Goal: Transaction & Acquisition: Purchase product/service

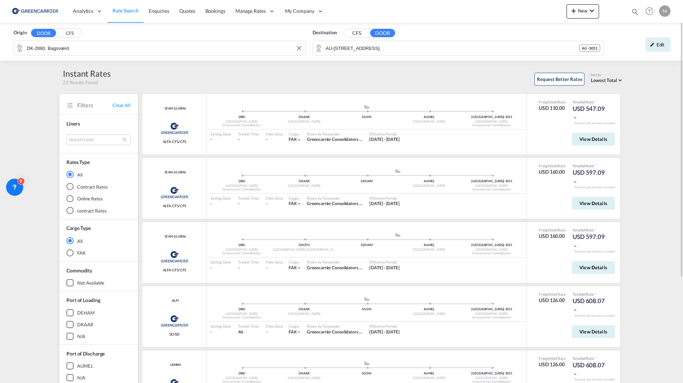
click at [128, 8] on span "Rate Search" at bounding box center [125, 10] width 26 height 6
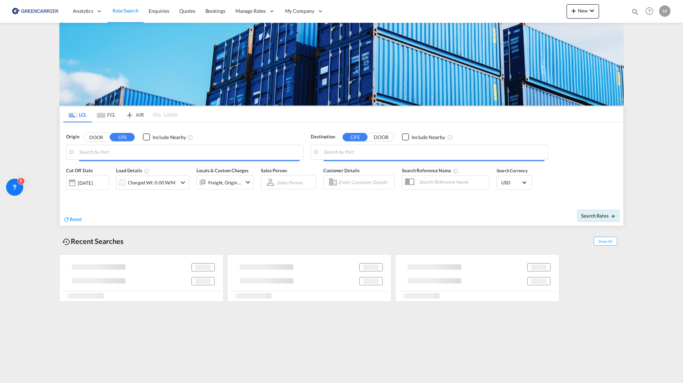
type input "DK-2880, Bagsværd"
type input "AU-[STREET_ADDRESS]"
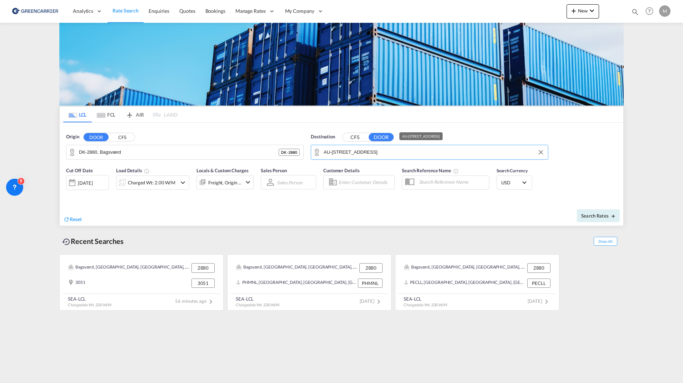
drag, startPoint x: 420, startPoint y: 151, endPoint x: 270, endPoint y: 148, distance: 150.0
click at [270, 148] on div "Origin DOOR CFS DK-2880, Bagsværd DK - 2880 Destination CFS DOOR AU-[STREET_ADD…" at bounding box center [341, 143] width 563 height 41
click at [538, 151] on button "Clear Input" at bounding box center [540, 152] width 11 height 11
click at [347, 156] on body "Analytics Reports Dashboard Rate Search Enquiries Quotes Bookings" at bounding box center [341, 191] width 683 height 383
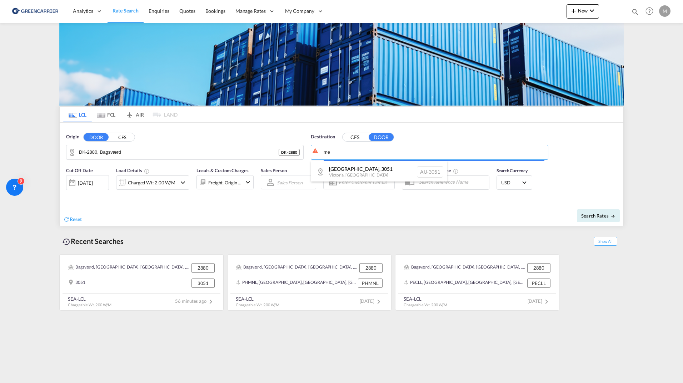
type input "m"
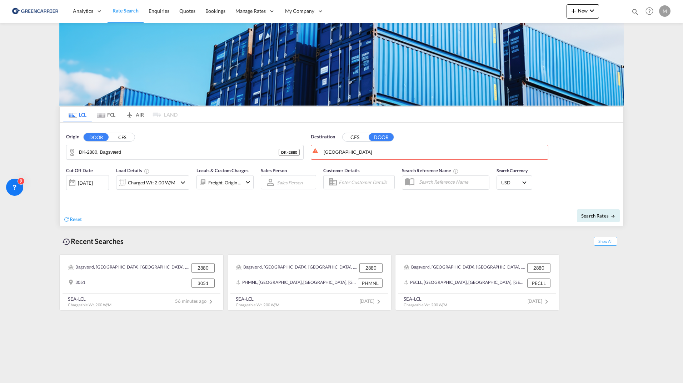
click at [358, 134] on button "CFS" at bounding box center [354, 137] width 25 height 8
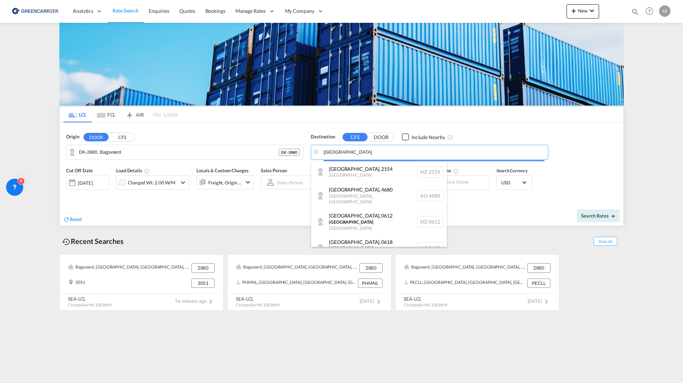
click at [353, 151] on body "Analytics Reports Dashboard Rate Search Enquiries Quotes Bookings" at bounding box center [341, 191] width 683 height 383
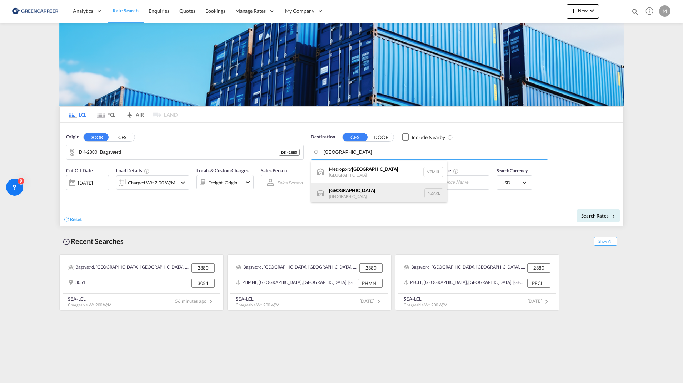
click at [362, 196] on div "[GEOGRAPHIC_DATA] [GEOGRAPHIC_DATA] NZAKL" at bounding box center [379, 193] width 136 height 21
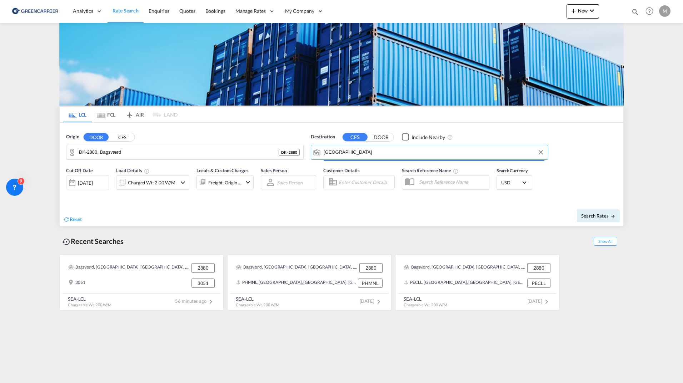
type input "[GEOGRAPHIC_DATA], NZAKL"
click at [602, 219] on button "Search Rates" at bounding box center [598, 216] width 43 height 13
type input "2880 to NZAKL / [DATE]"
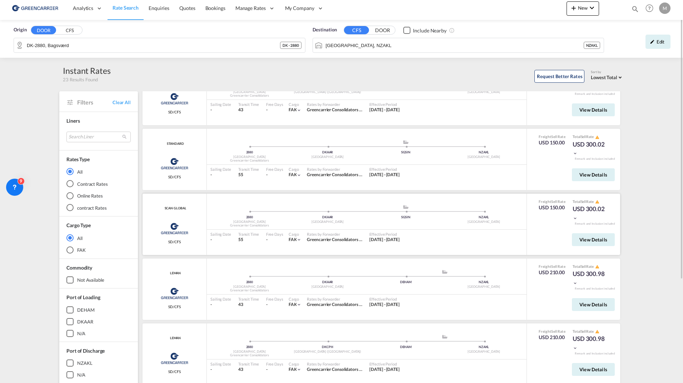
scroll to position [39, 0]
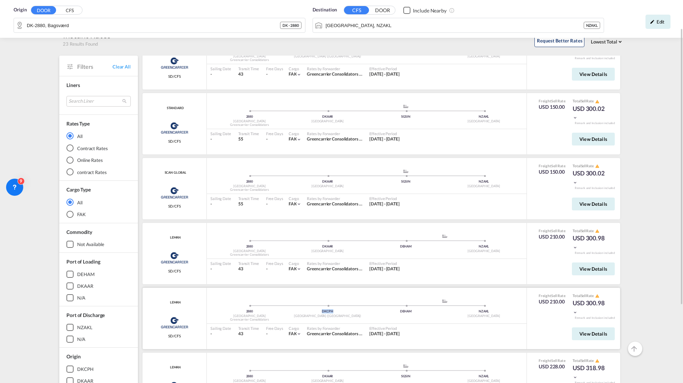
drag, startPoint x: 318, startPoint y: 312, endPoint x: 333, endPoint y: 312, distance: 14.3
click at [333, 312] on div "DKCPH" at bounding box center [327, 312] width 78 height 5
drag, startPoint x: 333, startPoint y: 312, endPoint x: 309, endPoint y: 314, distance: 24.0
click at [309, 314] on div "[GEOGRAPHIC_DATA] ([GEOGRAPHIC_DATA])" at bounding box center [327, 316] width 78 height 5
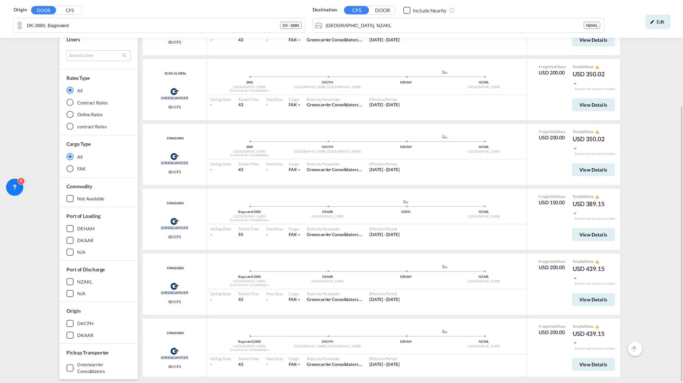
scroll to position [920, 0]
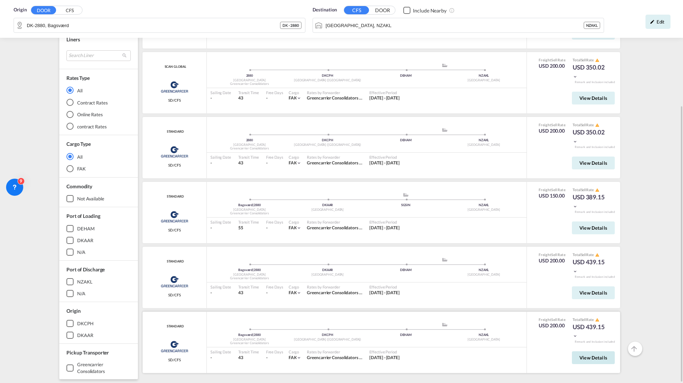
click at [581, 359] on span "View Details" at bounding box center [593, 358] width 28 height 6
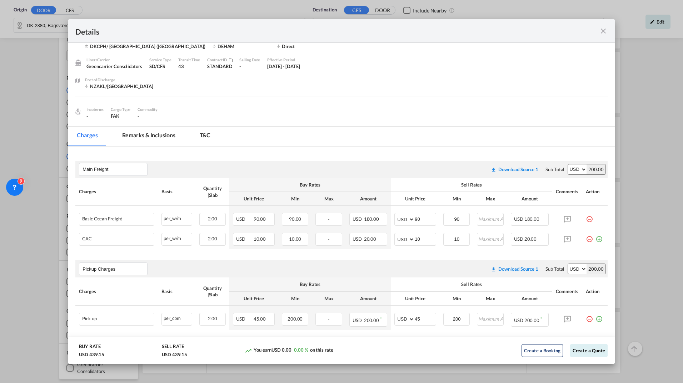
scroll to position [71, 0]
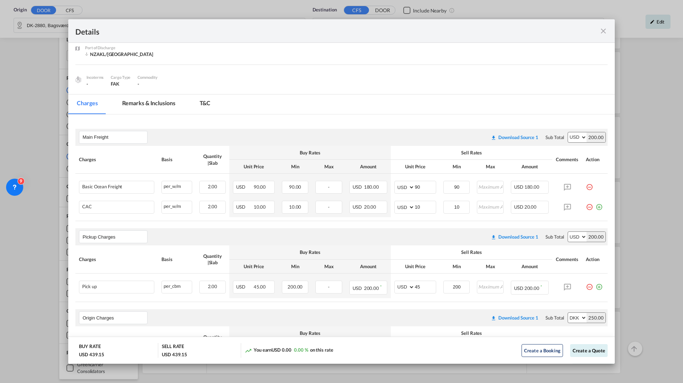
click at [603, 31] on md-icon "icon-close fg-AAA8AD m-0 cursor" at bounding box center [603, 31] width 9 height 9
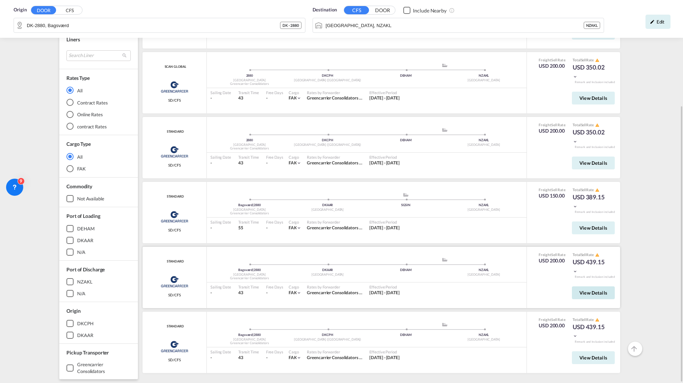
click at [586, 293] on span "View Details" at bounding box center [593, 293] width 28 height 6
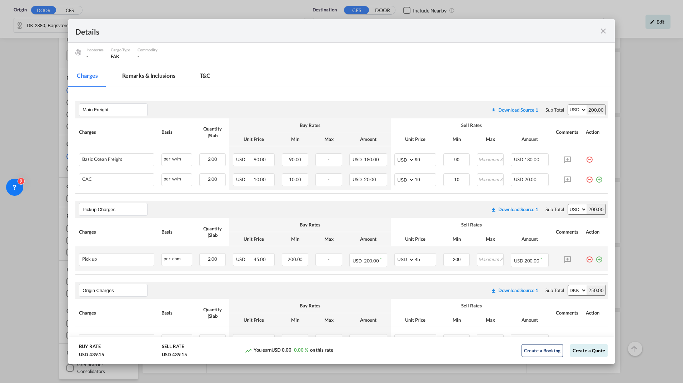
scroll to position [107, 0]
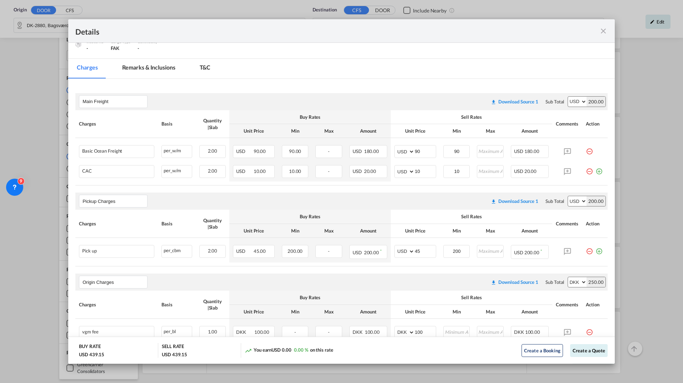
click at [606, 31] on md-icon "icon-close fg-AAA8AD m-0 cursor" at bounding box center [603, 31] width 9 height 9
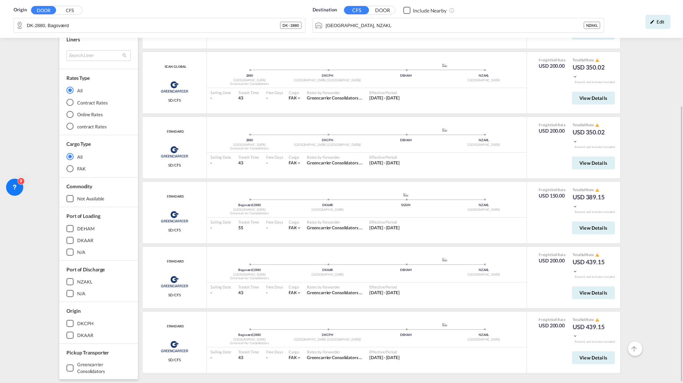
scroll to position [918, 0]
